Goal: Task Accomplishment & Management: Manage account settings

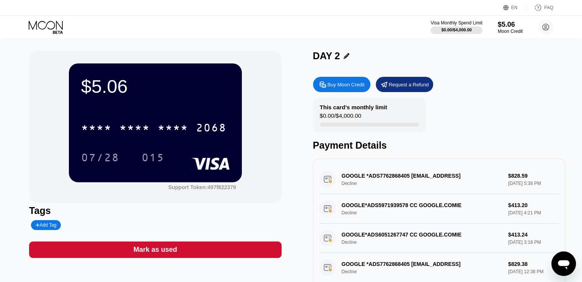
click at [48, 33] on icon at bounding box center [47, 27] width 36 height 13
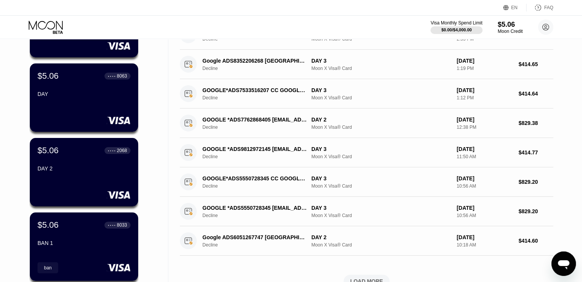
scroll to position [268, 0]
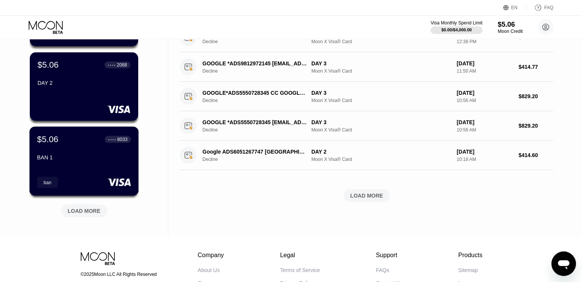
click at [84, 164] on div "BAN 1" at bounding box center [84, 159] width 94 height 9
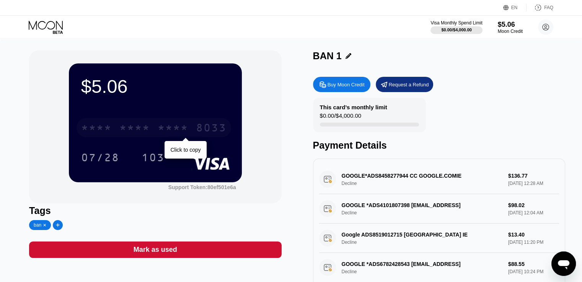
click at [223, 130] on div "8033" at bounding box center [211, 129] width 31 height 12
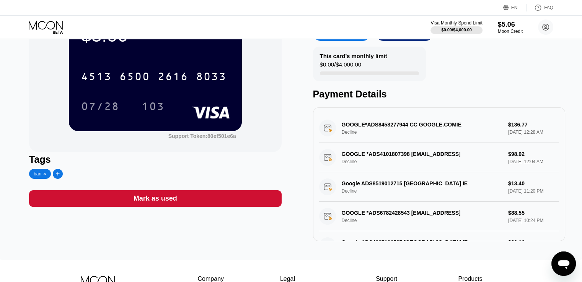
scroll to position [38, 0]
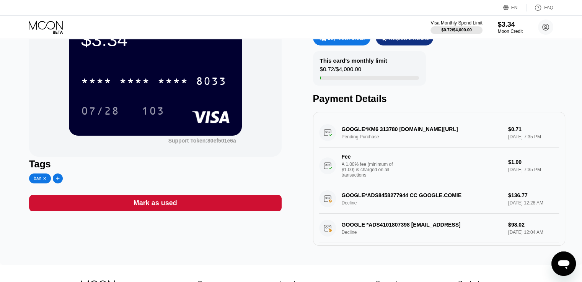
scroll to position [77, 0]
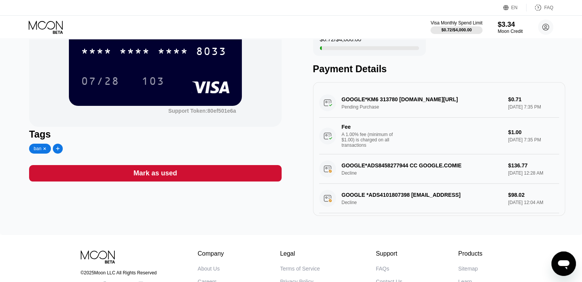
drag, startPoint x: 378, startPoint y: 101, endPoint x: 431, endPoint y: 104, distance: 52.9
click at [431, 104] on div "GOOGLE*KM6 313780 G.CO/HELPPAY#GB Pending Purchase $0.71 Sep 19, 2025 7:35 PM F…" at bounding box center [439, 121] width 240 height 66
drag, startPoint x: 436, startPoint y: 101, endPoint x: 383, endPoint y: 103, distance: 53.2
click at [383, 103] on div "GOOGLE*KM6 313780 G.CO/HELPPAY#GB Pending Purchase $0.71 Sep 19, 2025 7:35 PM F…" at bounding box center [439, 121] width 240 height 66
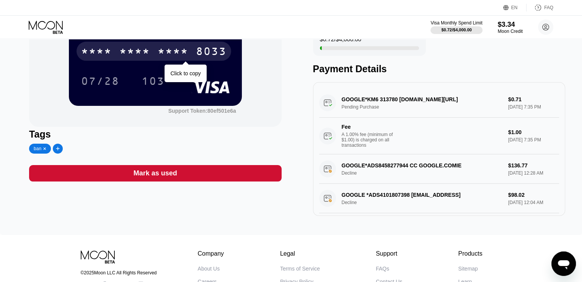
click at [203, 55] on div "8033" at bounding box center [211, 52] width 31 height 12
